Goal: Transaction & Acquisition: Book appointment/travel/reservation

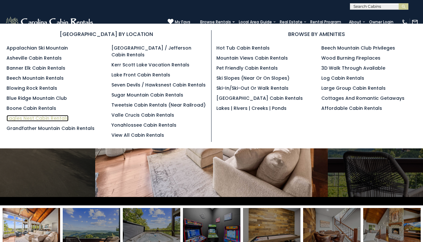
click at [47, 118] on link "Eagles Nest Cabin Rentals" at bounding box center [37, 118] width 62 height 6
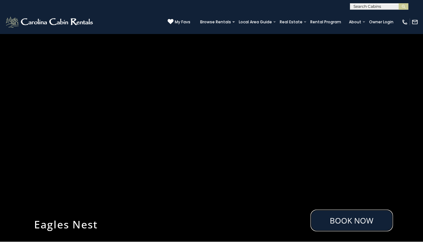
click at [343, 210] on link "Book Now" at bounding box center [351, 221] width 82 height 22
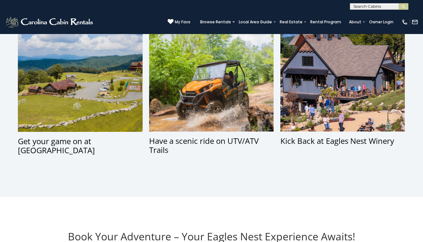
scroll to position [503, 0]
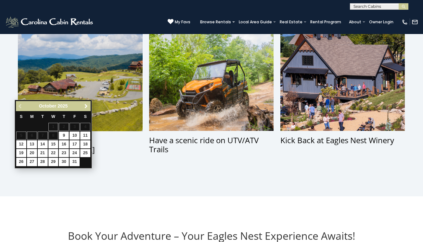
click at [86, 106] on span "Next" at bounding box center [85, 106] width 5 height 5
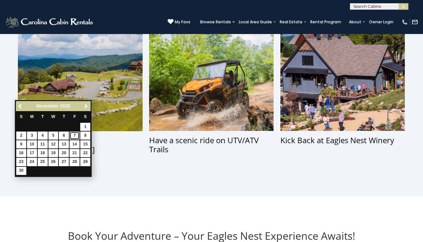
click at [75, 136] on link "7" at bounding box center [74, 136] width 10 height 8
type input "**********"
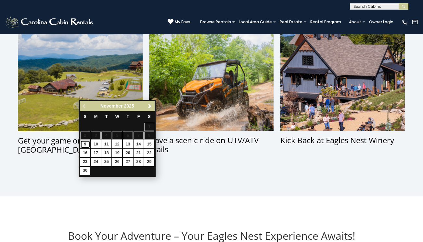
click at [87, 147] on link "9" at bounding box center [85, 145] width 10 height 8
type input "**********"
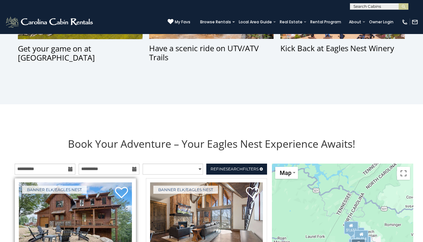
scroll to position [648, 0]
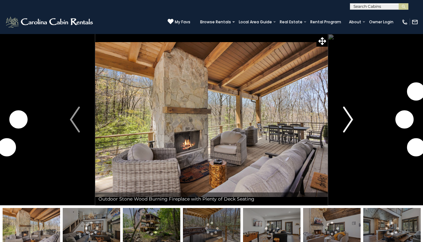
click at [346, 119] on img "Next" at bounding box center [348, 120] width 10 height 26
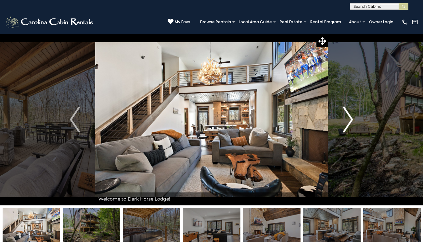
click at [346, 119] on img "Next" at bounding box center [348, 120] width 10 height 26
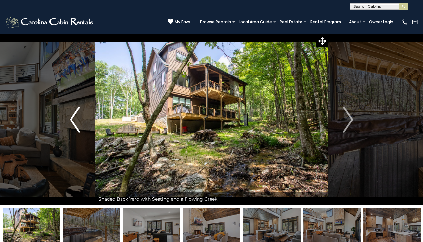
click at [71, 121] on img "Previous" at bounding box center [75, 120] width 10 height 26
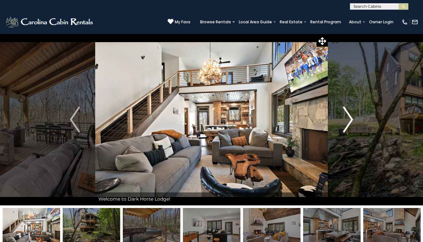
click at [350, 119] on img "Next" at bounding box center [348, 120] width 10 height 26
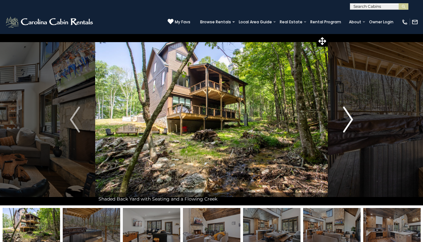
click at [350, 119] on img "Next" at bounding box center [348, 120] width 10 height 26
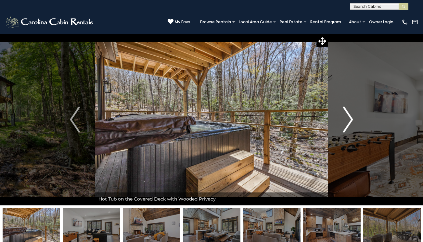
click at [350, 118] on img "Next" at bounding box center [348, 120] width 10 height 26
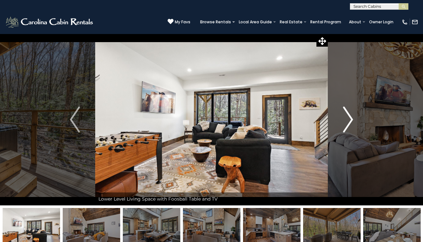
click at [350, 118] on img "Next" at bounding box center [348, 120] width 10 height 26
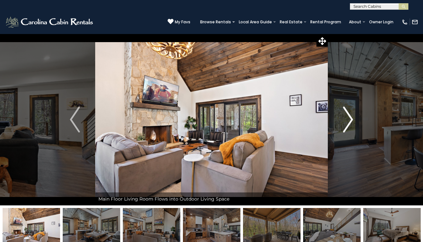
click at [350, 118] on img "Next" at bounding box center [348, 120] width 10 height 26
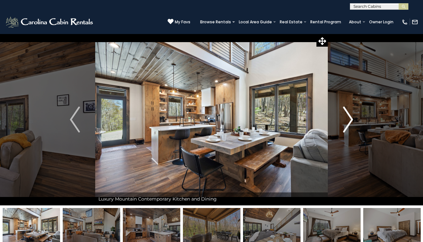
click at [350, 118] on img "Next" at bounding box center [348, 120] width 10 height 26
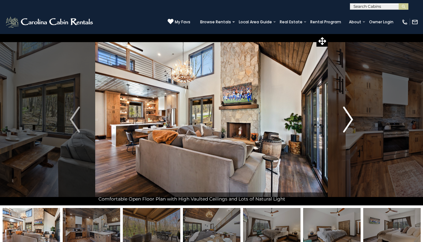
click at [350, 118] on img "Next" at bounding box center [348, 120] width 10 height 26
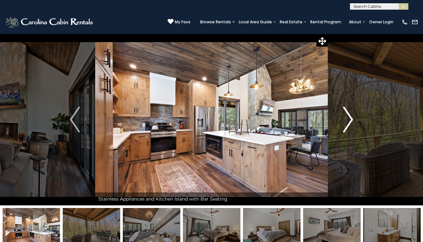
click at [350, 118] on img "Next" at bounding box center [348, 120] width 10 height 26
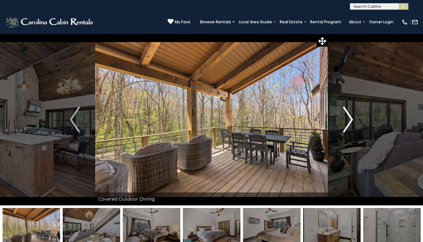
click at [350, 120] on img "Next" at bounding box center [348, 120] width 10 height 26
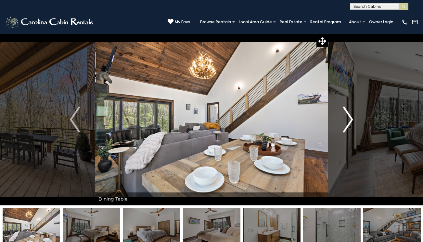
click at [350, 120] on img "Next" at bounding box center [348, 120] width 10 height 26
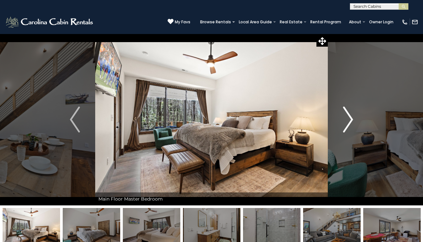
click at [350, 120] on img "Next" at bounding box center [348, 120] width 10 height 26
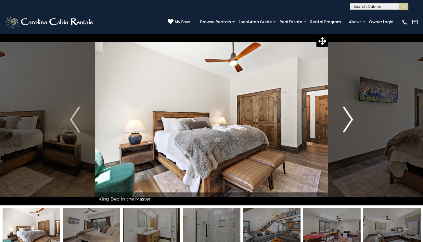
click at [350, 120] on img "Next" at bounding box center [348, 120] width 10 height 26
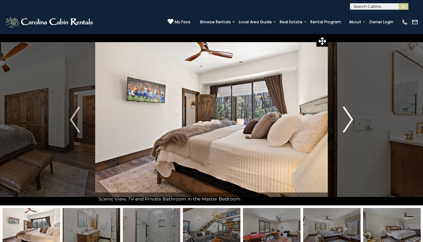
click at [350, 120] on img "Next" at bounding box center [348, 120] width 10 height 26
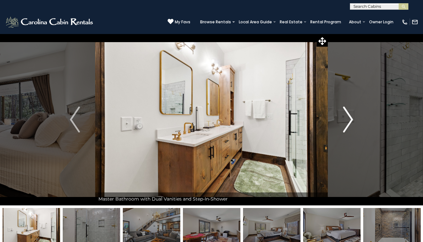
click at [350, 120] on img "Next" at bounding box center [348, 120] width 10 height 26
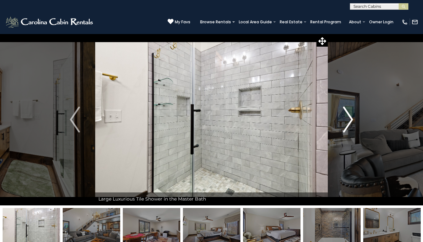
click at [355, 124] on button "Next" at bounding box center [347, 120] width 41 height 172
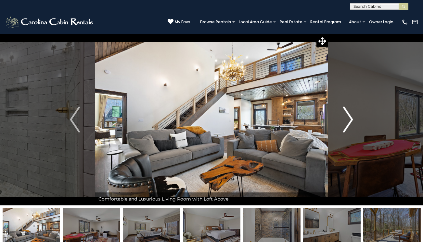
click at [353, 123] on button "Next" at bounding box center [347, 120] width 41 height 172
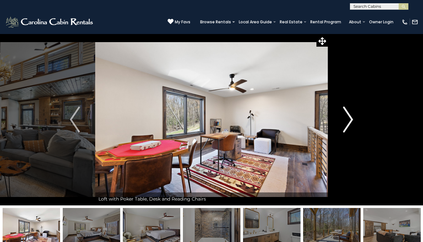
click at [353, 123] on button "Next" at bounding box center [347, 120] width 41 height 172
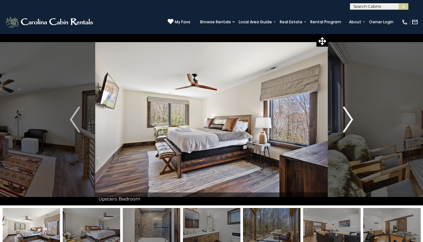
click at [353, 123] on button "Next" at bounding box center [347, 120] width 41 height 172
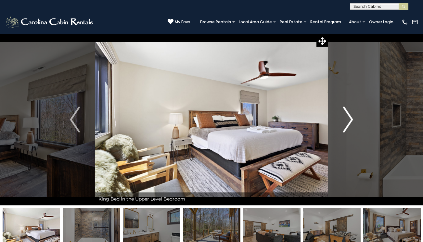
click at [353, 123] on button "Next" at bounding box center [347, 120] width 41 height 172
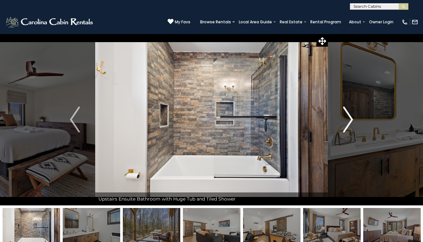
click at [353, 123] on button "Next" at bounding box center [347, 120] width 41 height 172
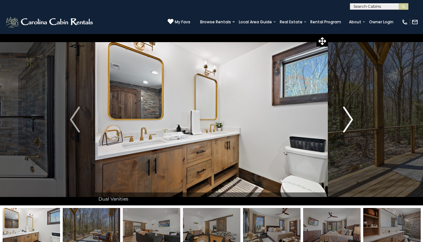
click at [353, 123] on button "Next" at bounding box center [347, 120] width 41 height 172
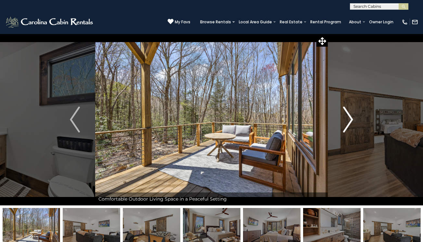
click at [353, 123] on button "Next" at bounding box center [347, 120] width 41 height 172
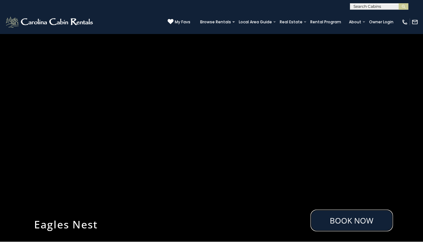
click at [335, 221] on link "Book Now" at bounding box center [351, 221] width 82 height 22
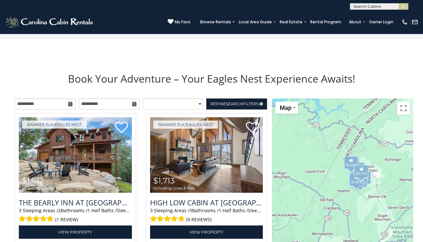
scroll to position [662, 0]
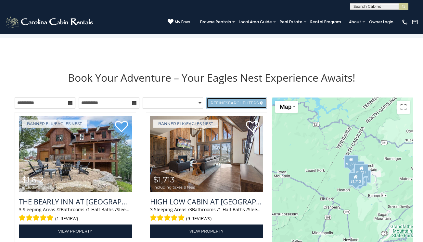
click at [229, 98] on link "Refine Search Filters" at bounding box center [236, 103] width 61 height 11
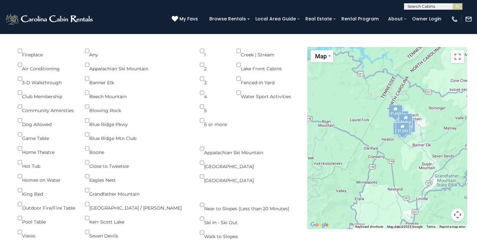
scroll to position [767, 0]
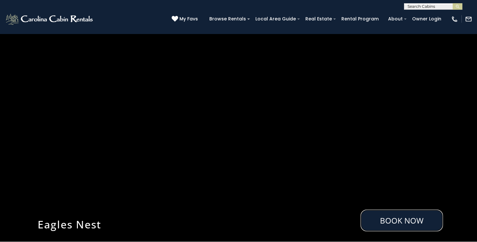
click at [409, 216] on link "Book Now" at bounding box center [402, 221] width 82 height 22
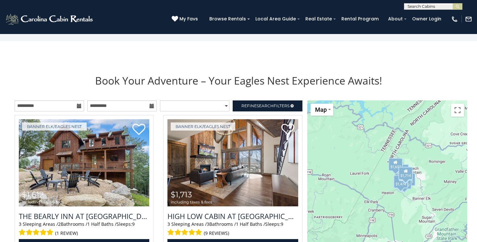
scroll to position [659, 0]
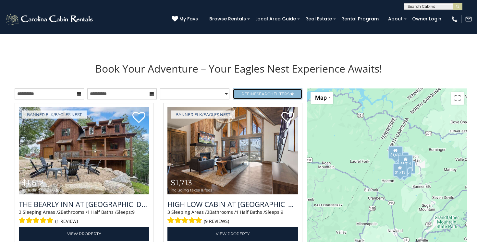
click at [276, 92] on span "Refine Search Filters" at bounding box center [265, 94] width 48 height 5
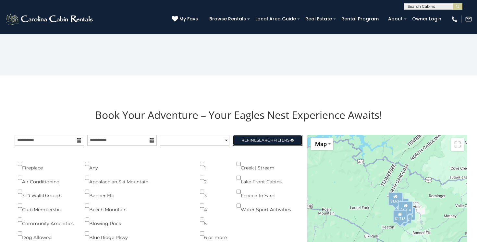
scroll to position [616, 0]
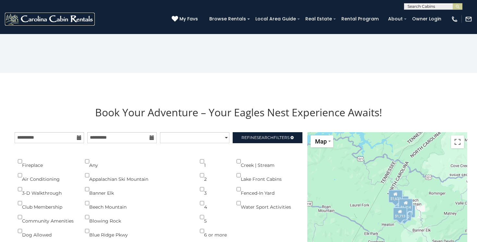
click at [83, 22] on img at bounding box center [50, 19] width 90 height 13
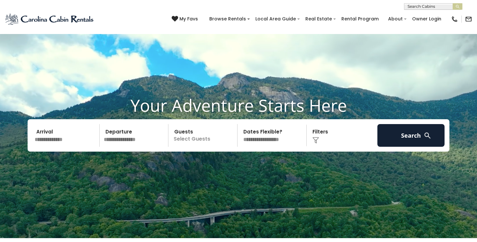
scroll to position [64, 0]
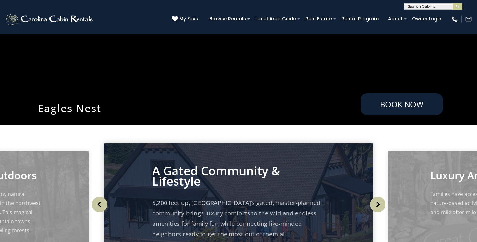
scroll to position [134, 0]
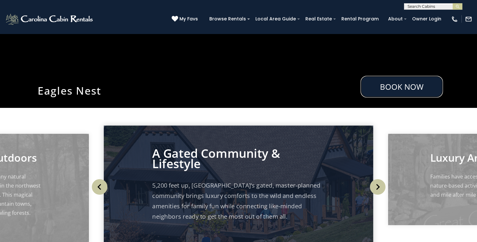
click at [395, 82] on link "Book Now" at bounding box center [402, 87] width 82 height 22
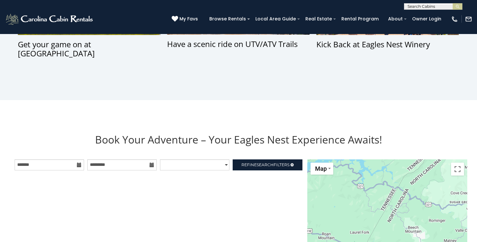
scroll to position [659, 0]
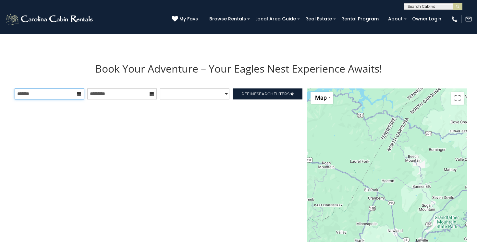
click at [81, 93] on input "text" at bounding box center [49, 94] width 69 height 11
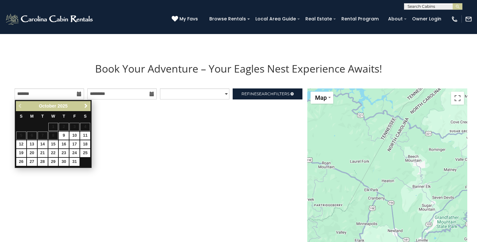
click at [87, 105] on span "Next" at bounding box center [85, 106] width 5 height 5
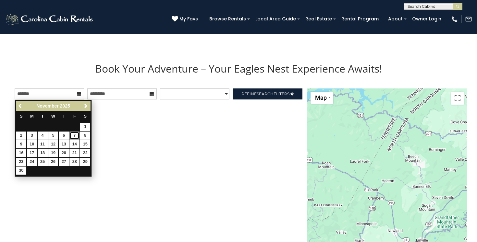
click at [77, 134] on link "7" at bounding box center [74, 136] width 10 height 8
type input "**********"
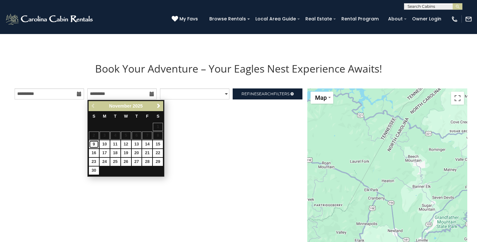
click at [94, 145] on link "9" at bounding box center [94, 145] width 10 height 8
type input "**********"
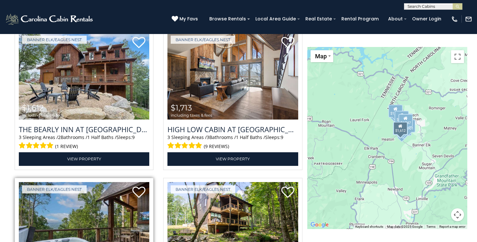
scroll to position [806, 0]
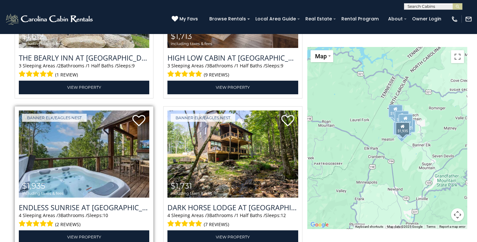
click at [94, 152] on img at bounding box center [84, 155] width 130 height 88
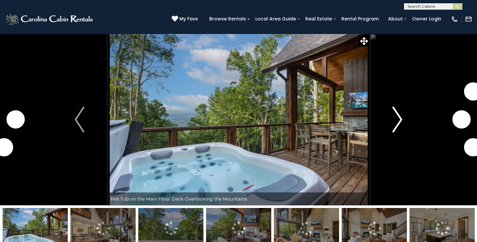
click at [407, 118] on button "Next" at bounding box center [397, 120] width 55 height 172
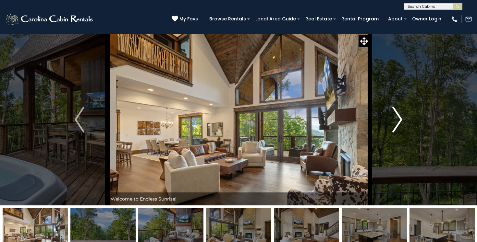
click at [405, 118] on button "Next" at bounding box center [397, 120] width 55 height 172
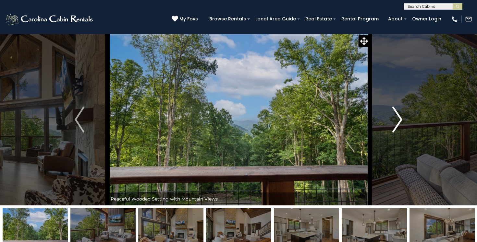
click at [402, 119] on button "Next" at bounding box center [397, 120] width 55 height 172
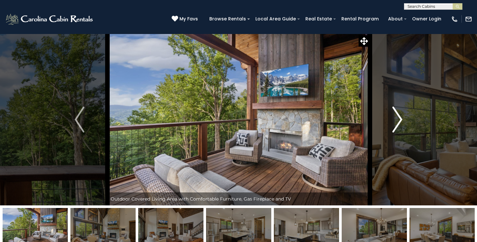
click at [402, 119] on button "Next" at bounding box center [397, 120] width 55 height 172
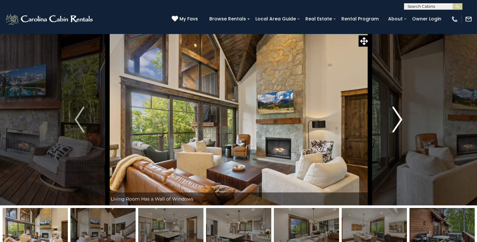
click at [402, 119] on button "Next" at bounding box center [397, 120] width 55 height 172
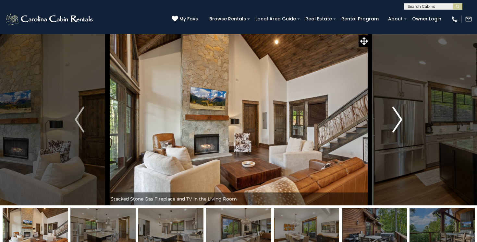
click at [402, 119] on button "Next" at bounding box center [397, 120] width 55 height 172
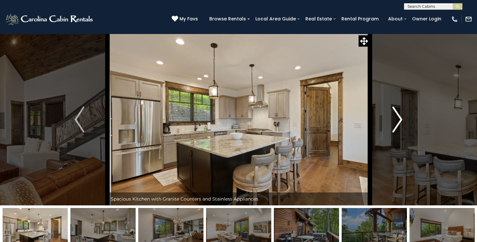
click at [402, 119] on button "Next" at bounding box center [397, 120] width 55 height 172
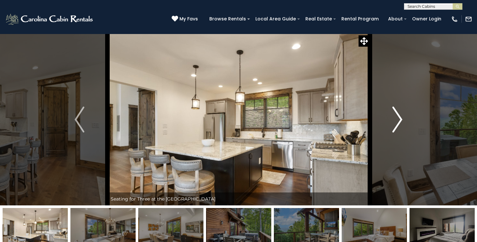
click at [402, 119] on button "Next" at bounding box center [397, 120] width 55 height 172
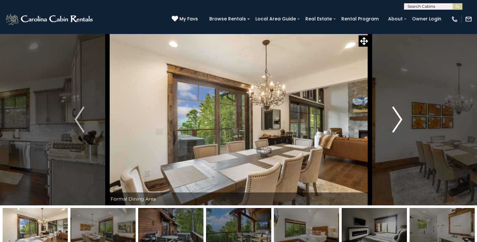
click at [402, 119] on button "Next" at bounding box center [397, 120] width 55 height 172
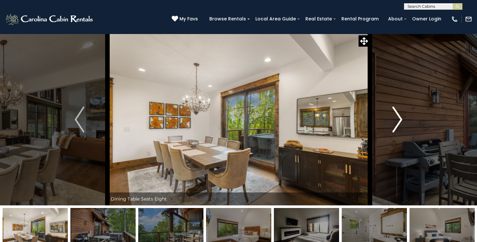
click at [402, 119] on button "Next" at bounding box center [397, 120] width 55 height 172
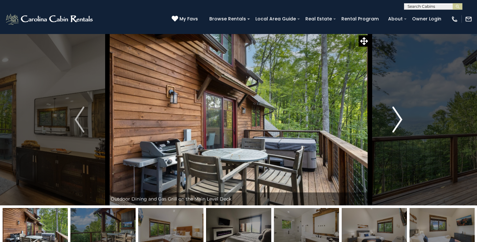
click at [402, 119] on button "Next" at bounding box center [397, 120] width 55 height 172
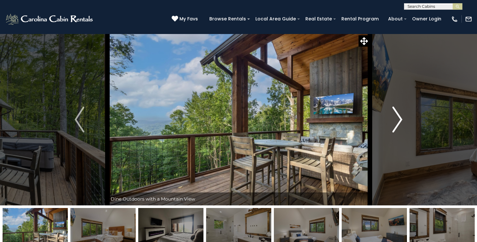
click at [402, 119] on button "Next" at bounding box center [397, 120] width 55 height 172
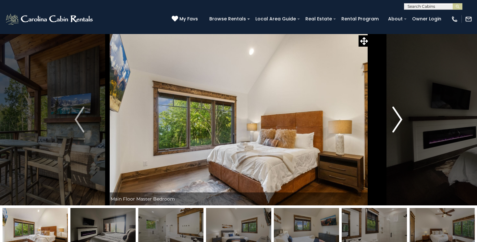
click at [402, 119] on button "Next" at bounding box center [397, 120] width 55 height 172
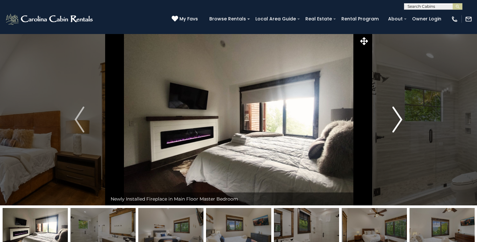
click at [402, 119] on button "Next" at bounding box center [397, 120] width 55 height 172
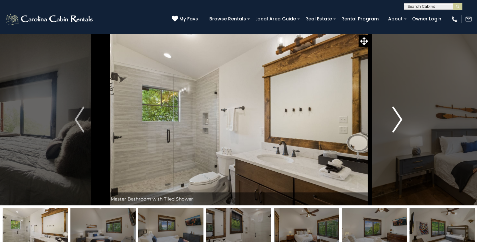
click at [402, 119] on button "Next" at bounding box center [397, 120] width 55 height 172
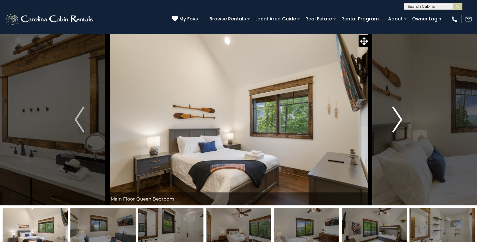
click at [402, 119] on button "Next" at bounding box center [397, 120] width 55 height 172
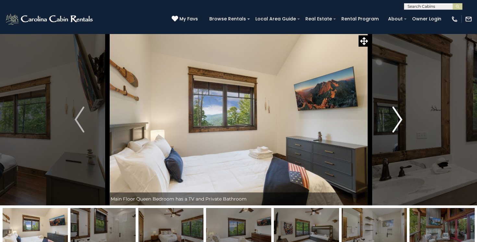
click at [400, 122] on img "Next" at bounding box center [398, 120] width 10 height 26
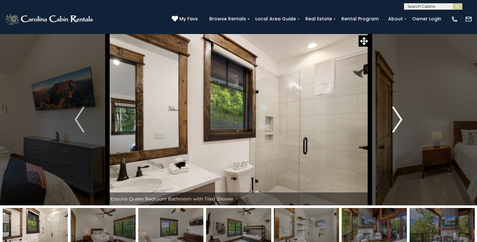
click at [400, 122] on img "Next" at bounding box center [398, 120] width 10 height 26
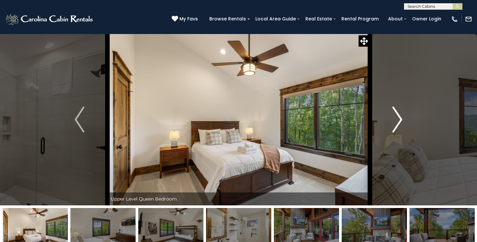
click at [400, 122] on img "Next" at bounding box center [398, 120] width 10 height 26
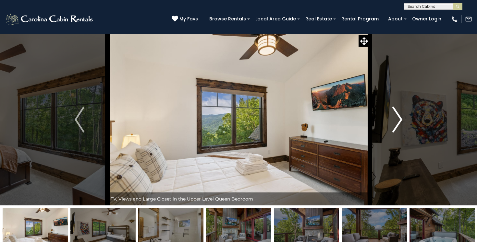
click at [400, 122] on img "Next" at bounding box center [398, 120] width 10 height 26
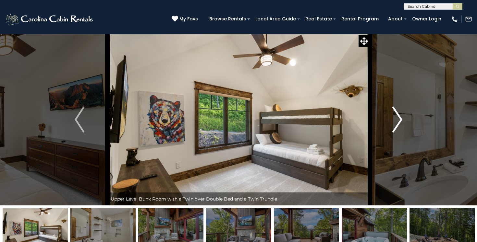
click at [400, 122] on img "Next" at bounding box center [398, 120] width 10 height 26
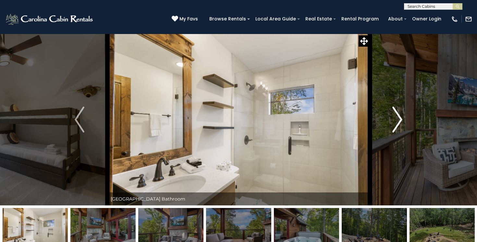
click at [400, 122] on img "Next" at bounding box center [398, 120] width 10 height 26
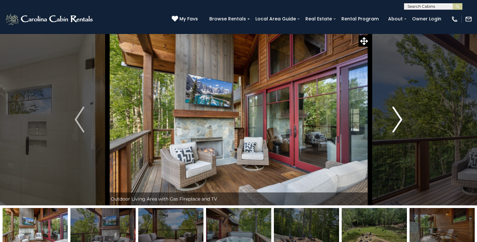
click at [400, 122] on img "Next" at bounding box center [398, 120] width 10 height 26
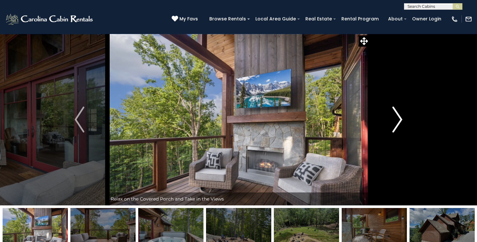
click at [400, 122] on img "Next" at bounding box center [398, 120] width 10 height 26
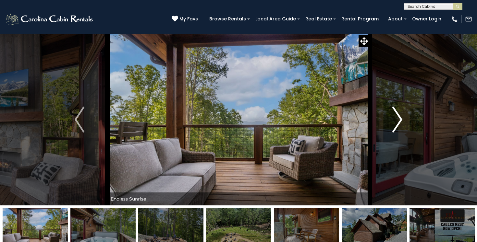
click at [400, 122] on img "Next" at bounding box center [398, 120] width 10 height 26
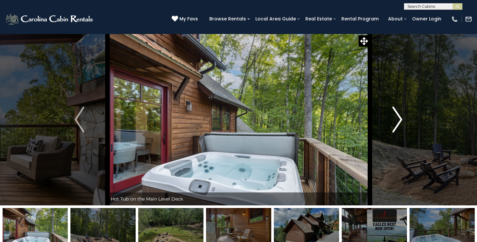
click at [400, 122] on img "Next" at bounding box center [398, 120] width 10 height 26
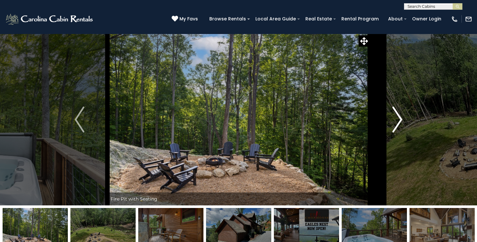
click at [400, 122] on img "Next" at bounding box center [398, 120] width 10 height 26
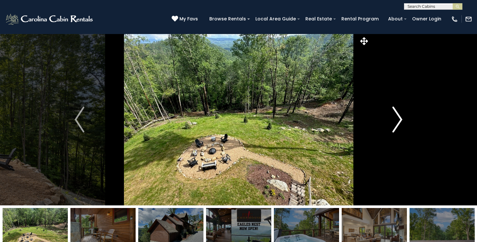
click at [400, 122] on img "Next" at bounding box center [398, 120] width 10 height 26
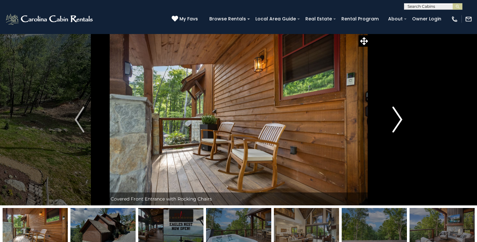
click at [400, 122] on img "Next" at bounding box center [398, 120] width 10 height 26
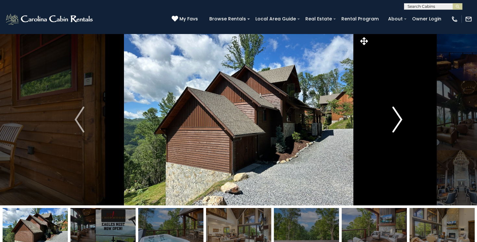
click at [400, 122] on img "Next" at bounding box center [398, 120] width 10 height 26
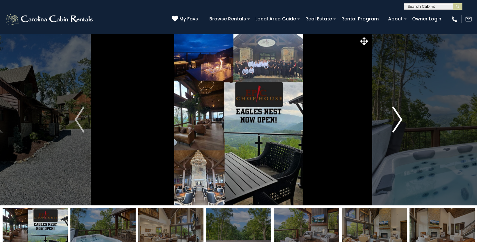
click at [400, 122] on img "Next" at bounding box center [398, 120] width 10 height 26
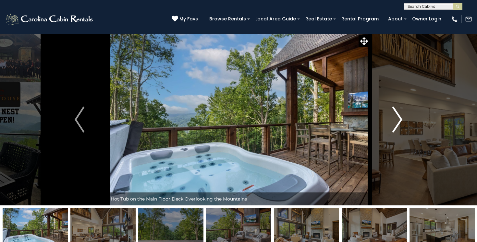
click at [400, 122] on img "Next" at bounding box center [398, 120] width 10 height 26
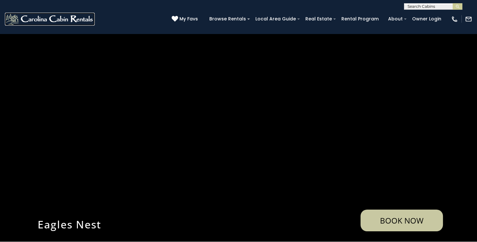
click at [79, 14] on img at bounding box center [50, 19] width 90 height 13
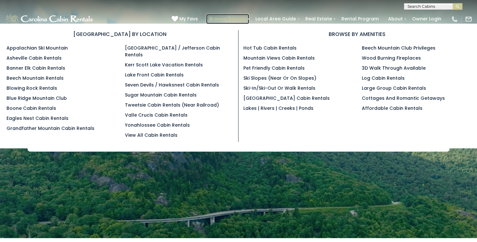
click at [236, 20] on link "Browse Rentals" at bounding box center [227, 19] width 43 height 10
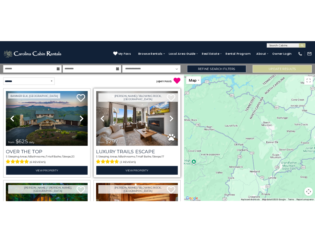
scroll to position [50, 0]
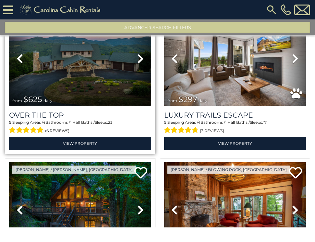
click at [52, 89] on img at bounding box center [80, 58] width 142 height 95
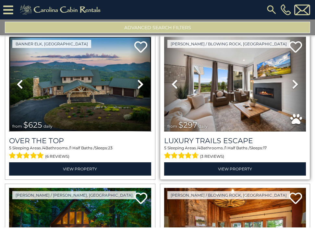
scroll to position [147, 0]
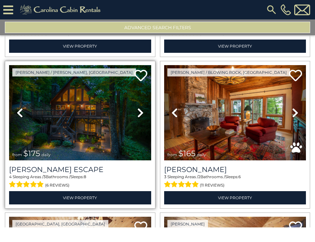
click at [141, 114] on icon at bounding box center [140, 113] width 6 height 10
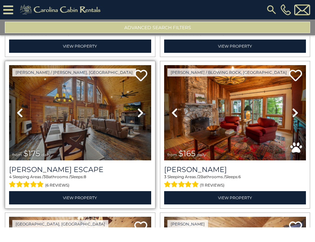
click at [141, 114] on icon at bounding box center [140, 113] width 6 height 10
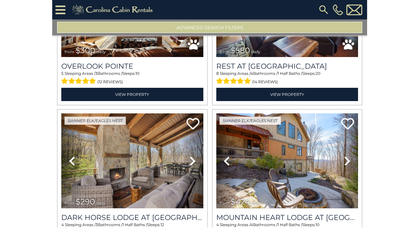
scroll to position [0, 0]
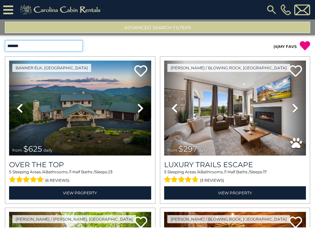
click at [70, 46] on select "**********" at bounding box center [44, 45] width 78 height 11
select select "**********"
click at [5, 40] on select "**********" at bounding box center [44, 45] width 78 height 11
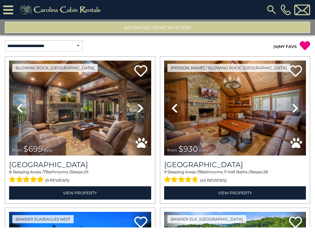
click at [144, 27] on button "Advanced Search Filters" at bounding box center [157, 27] width 305 height 11
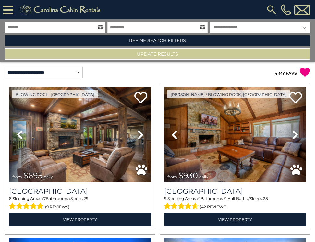
click at [100, 27] on icon at bounding box center [100, 27] width 5 height 5
click at [101, 27] on icon at bounding box center [100, 27] width 5 height 5
click at [101, 28] on icon at bounding box center [100, 27] width 5 height 5
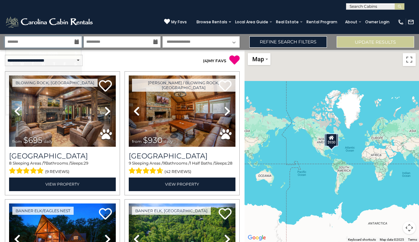
click at [81, 42] on input "text" at bounding box center [43, 41] width 77 height 11
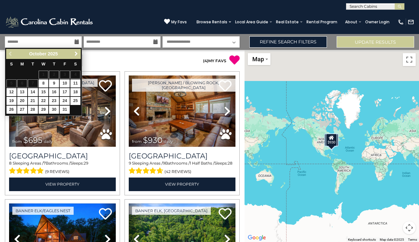
click at [74, 53] on span "Next" at bounding box center [76, 53] width 5 height 5
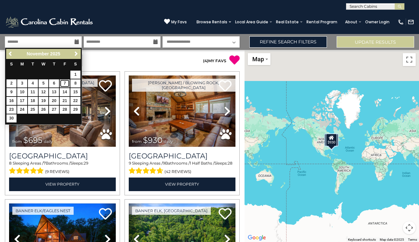
click at [65, 84] on link "7" at bounding box center [65, 84] width 10 height 8
type input "*******"
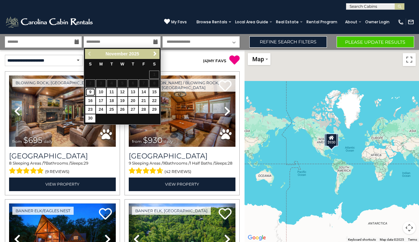
click at [91, 92] on link "9" at bounding box center [90, 92] width 10 height 8
type input "*******"
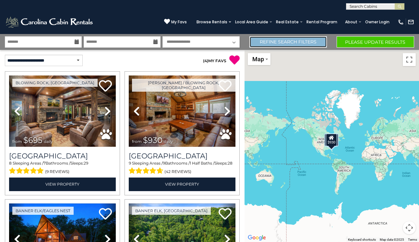
click at [295, 39] on link "Refine Search Filters" at bounding box center [289, 41] width 78 height 11
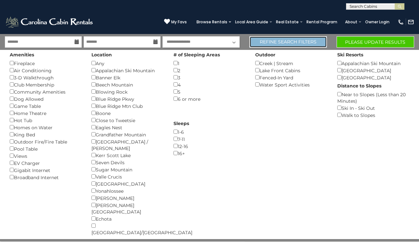
click at [295, 39] on link "Refine Search Filters" at bounding box center [289, 41] width 78 height 11
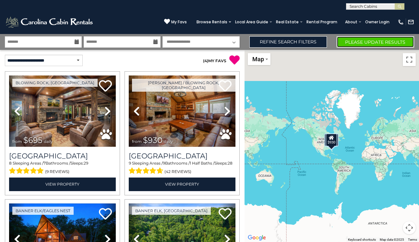
click at [360, 39] on button "Please Update Results" at bounding box center [376, 41] width 78 height 11
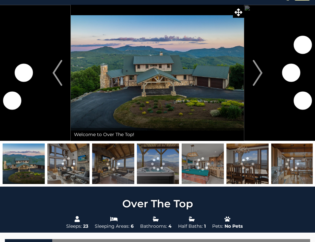
scroll to position [16, 0]
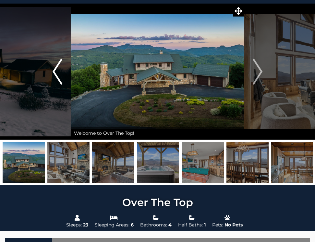
click at [50, 16] on button "Previous" at bounding box center [57, 72] width 27 height 136
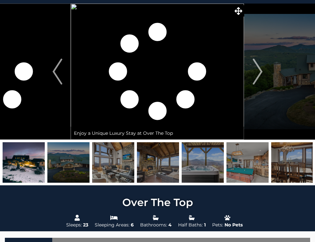
click at [143, 176] on img at bounding box center [158, 162] width 42 height 41
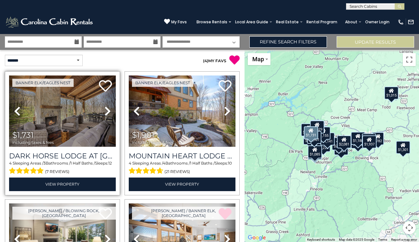
click at [108, 112] on icon at bounding box center [107, 111] width 6 height 10
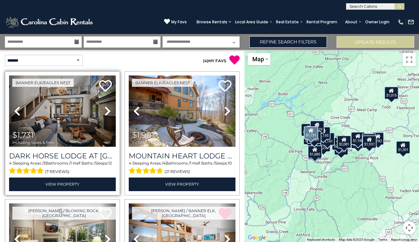
click at [108, 111] on icon at bounding box center [107, 111] width 6 height 10
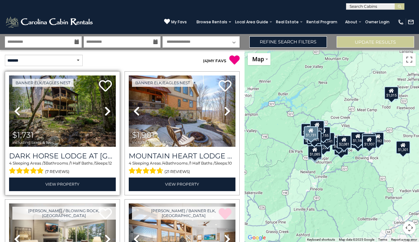
click at [108, 111] on icon at bounding box center [107, 111] width 6 height 10
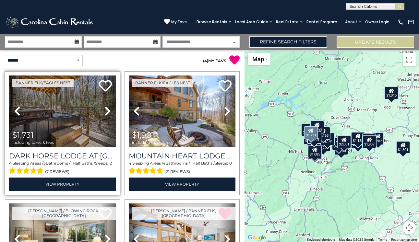
click at [108, 111] on icon at bounding box center [107, 111] width 6 height 10
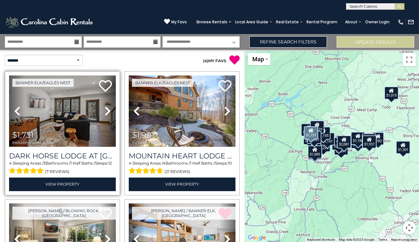
click at [108, 111] on icon at bounding box center [107, 111] width 6 height 10
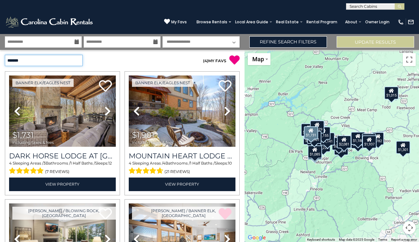
click at [68, 59] on select "**********" at bounding box center [44, 60] width 78 height 11
select select "**********"
click at [5, 55] on select "**********" at bounding box center [44, 60] width 78 height 11
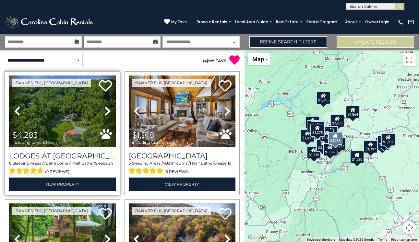
click at [110, 110] on icon at bounding box center [107, 111] width 6 height 10
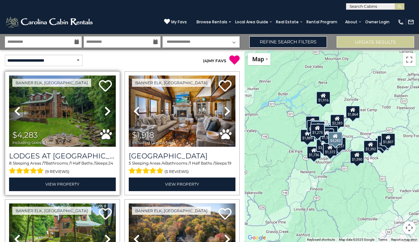
click at [110, 110] on icon at bounding box center [107, 111] width 6 height 10
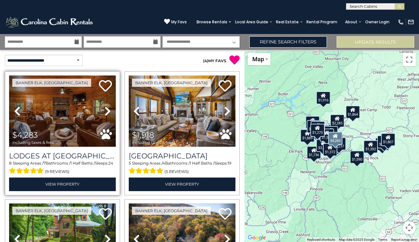
click at [110, 110] on icon at bounding box center [107, 111] width 6 height 10
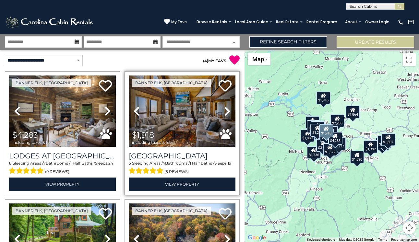
click at [228, 112] on icon at bounding box center [227, 111] width 6 height 10
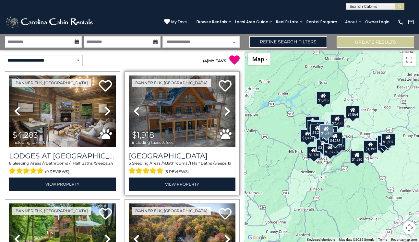
click at [228, 112] on icon at bounding box center [227, 111] width 6 height 10
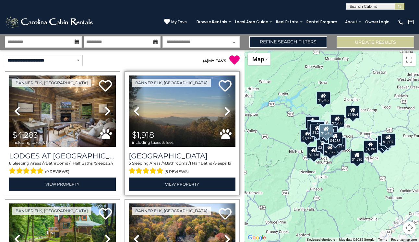
click at [228, 112] on icon at bounding box center [227, 111] width 6 height 10
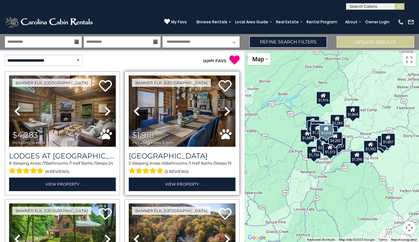
click at [228, 113] on icon at bounding box center [227, 111] width 6 height 10
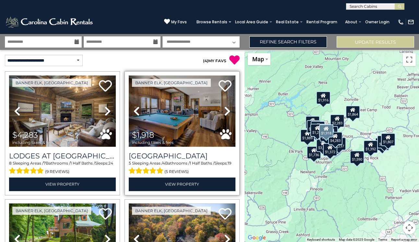
click at [228, 113] on icon at bounding box center [227, 111] width 6 height 10
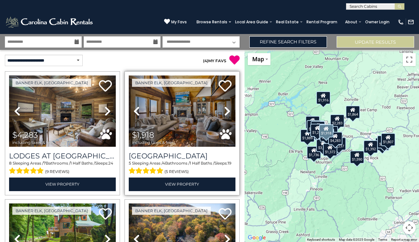
click at [228, 113] on icon at bounding box center [227, 111] width 6 height 10
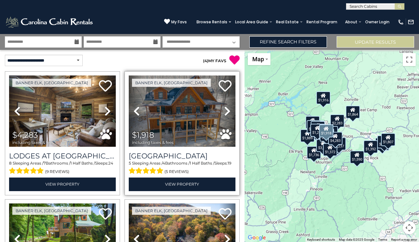
click at [228, 112] on icon at bounding box center [227, 111] width 6 height 10
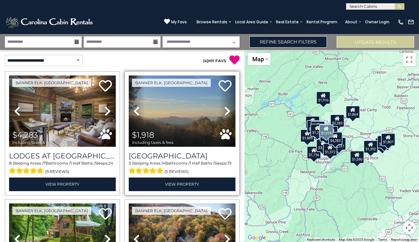
click at [228, 112] on icon at bounding box center [227, 111] width 6 height 10
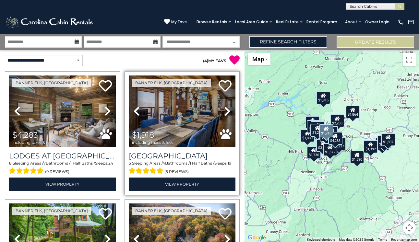
click at [228, 112] on icon at bounding box center [227, 111] width 6 height 10
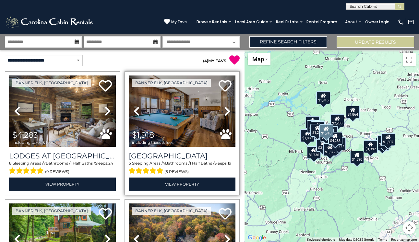
click at [228, 112] on icon at bounding box center [227, 111] width 6 height 10
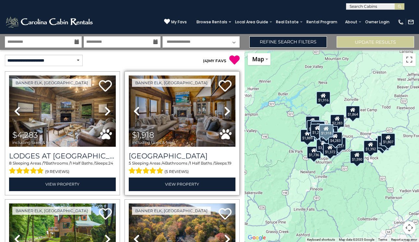
click at [228, 112] on icon at bounding box center [227, 111] width 6 height 10
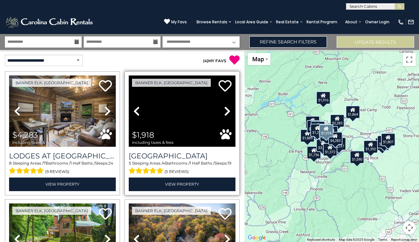
click at [228, 112] on icon at bounding box center [227, 111] width 6 height 10
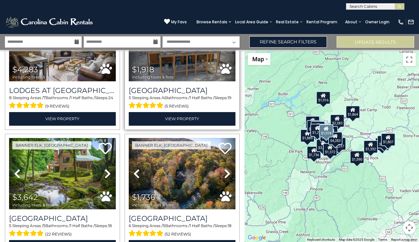
scroll to position [71, 0]
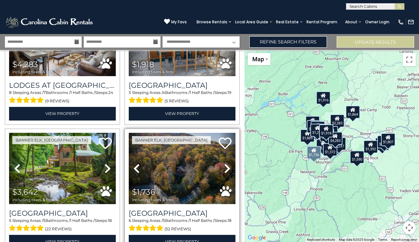
click at [229, 166] on icon at bounding box center [227, 169] width 6 height 10
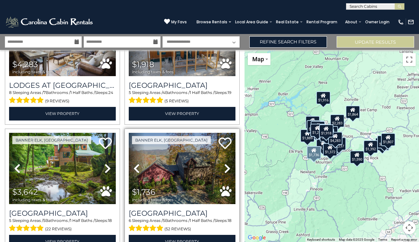
click at [229, 166] on icon at bounding box center [227, 169] width 6 height 10
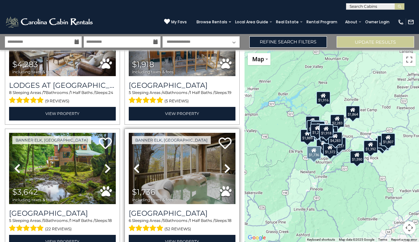
click at [229, 166] on icon at bounding box center [227, 169] width 6 height 10
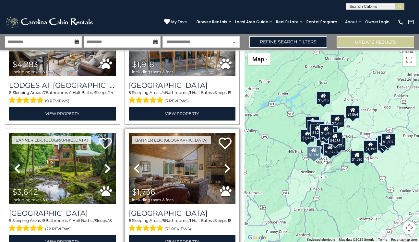
click at [229, 166] on icon at bounding box center [227, 169] width 6 height 10
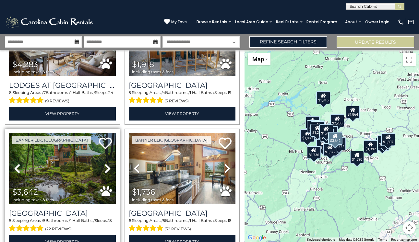
click at [109, 167] on icon at bounding box center [107, 169] width 6 height 10
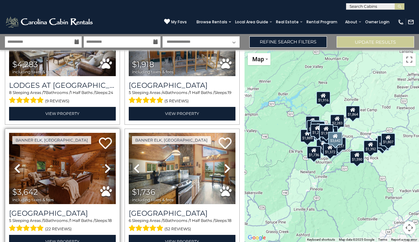
click at [109, 167] on icon at bounding box center [107, 169] width 6 height 10
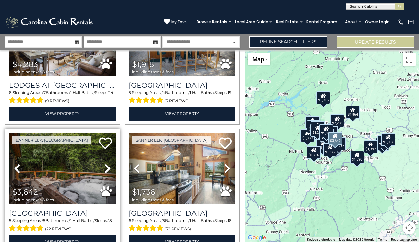
click at [109, 167] on icon at bounding box center [107, 169] width 6 height 10
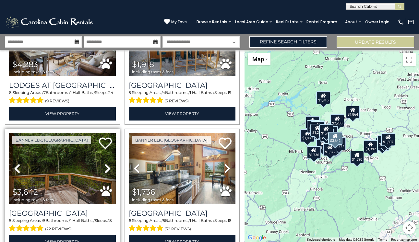
click at [109, 167] on icon at bounding box center [107, 169] width 6 height 10
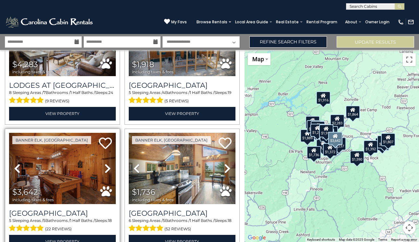
click at [109, 167] on icon at bounding box center [107, 169] width 6 height 10
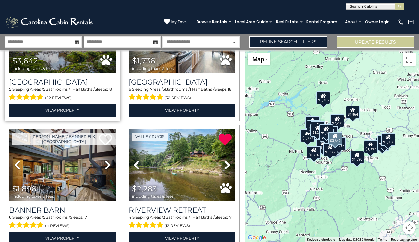
scroll to position [212, 0]
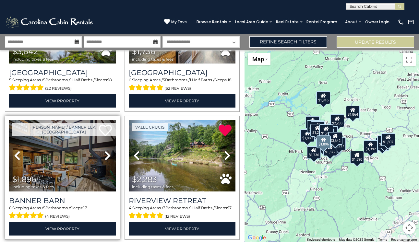
click at [110, 155] on icon at bounding box center [107, 156] width 6 height 10
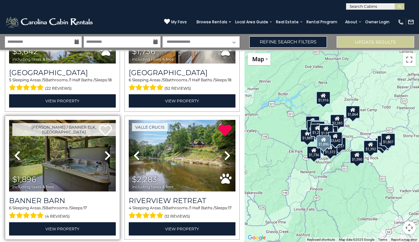
click at [110, 155] on icon at bounding box center [107, 156] width 6 height 10
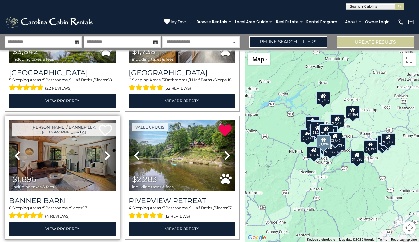
click at [110, 155] on icon at bounding box center [107, 156] width 6 height 10
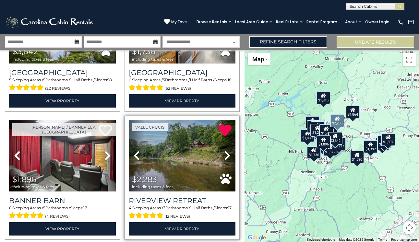
click at [231, 154] on link "Next" at bounding box center [227, 155] width 16 height 71
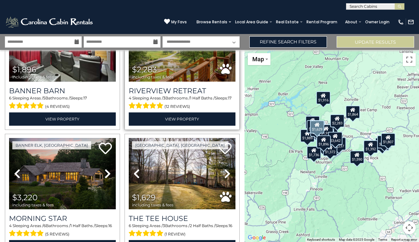
scroll to position [362, 0]
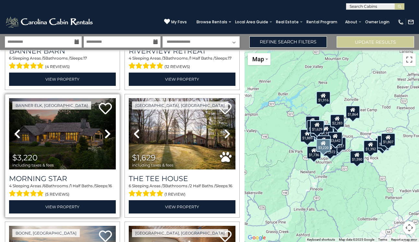
click at [107, 135] on icon at bounding box center [107, 134] width 6 height 10
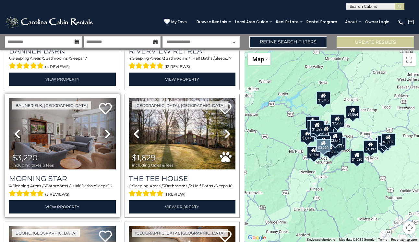
click at [107, 135] on icon at bounding box center [107, 134] width 6 height 10
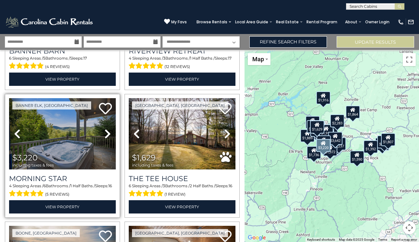
click at [107, 135] on icon at bounding box center [107, 134] width 6 height 10
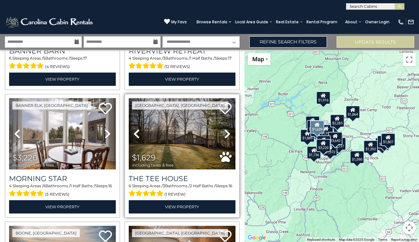
click at [226, 134] on icon at bounding box center [227, 134] width 6 height 10
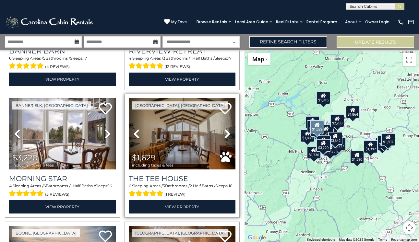
click at [226, 134] on icon at bounding box center [227, 134] width 6 height 10
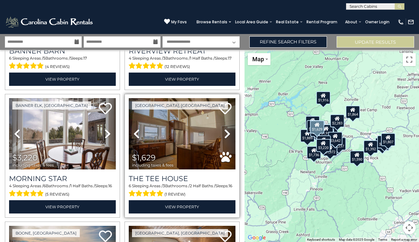
click at [226, 134] on icon at bounding box center [227, 134] width 6 height 10
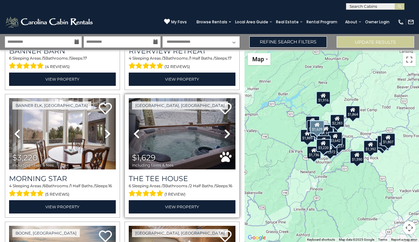
click at [226, 134] on icon at bounding box center [227, 134] width 6 height 10
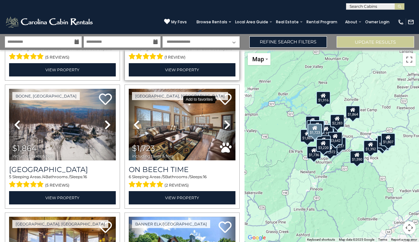
scroll to position [501, 0]
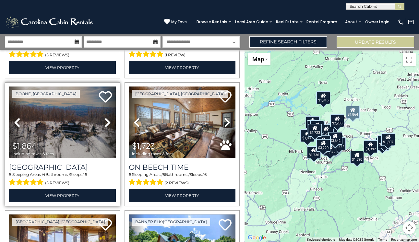
click at [108, 118] on icon at bounding box center [107, 122] width 6 height 10
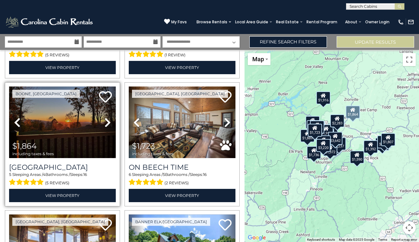
click at [108, 120] on icon at bounding box center [107, 122] width 6 height 10
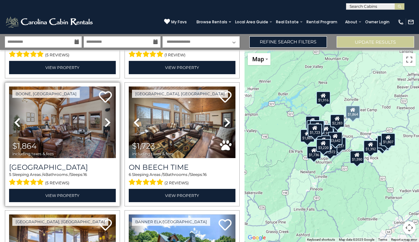
click at [108, 120] on icon at bounding box center [107, 122] width 6 height 10
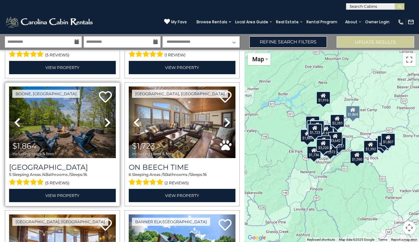
click at [108, 120] on icon at bounding box center [107, 122] width 6 height 10
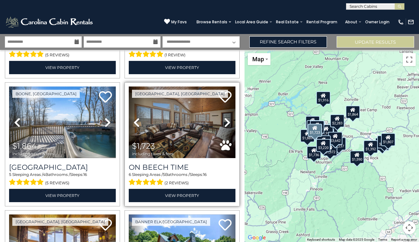
click at [224, 125] on link "Next" at bounding box center [227, 122] width 16 height 71
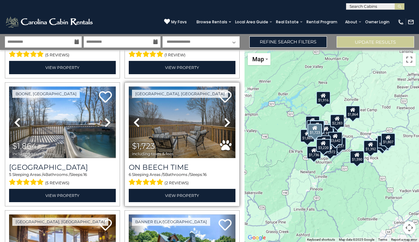
click at [224, 125] on link "Next" at bounding box center [227, 122] width 16 height 71
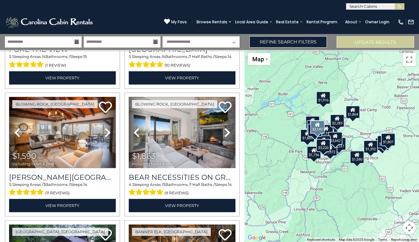
scroll to position [1009, 0]
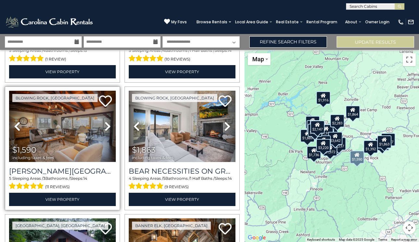
click at [107, 126] on icon at bounding box center [107, 126] width 6 height 10
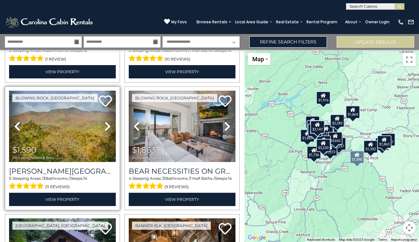
click at [107, 126] on icon at bounding box center [107, 126] width 6 height 10
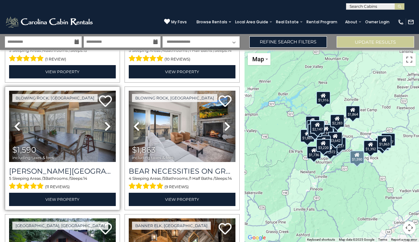
click at [109, 124] on icon at bounding box center [107, 126] width 6 height 10
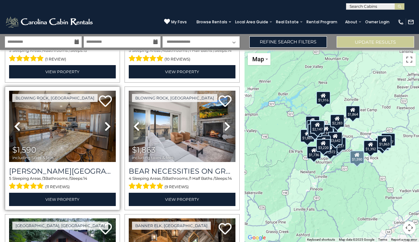
click at [109, 124] on icon at bounding box center [107, 126] width 6 height 10
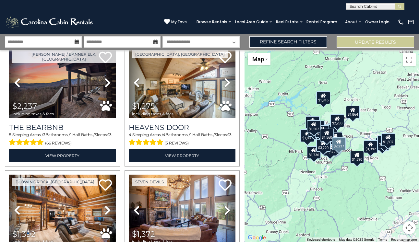
scroll to position [1785, 0]
